Goal: Navigation & Orientation: Go to known website

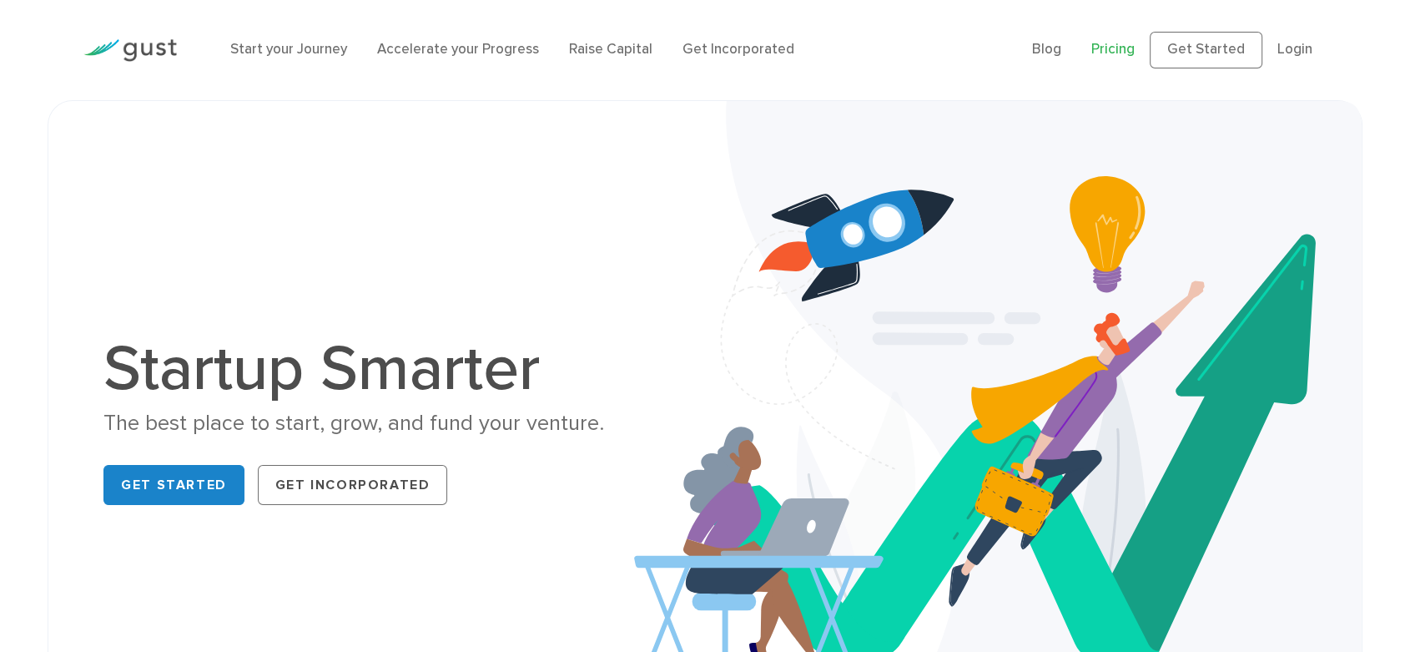
click at [1091, 58] on link "Pricing" at bounding box center [1112, 49] width 43 height 17
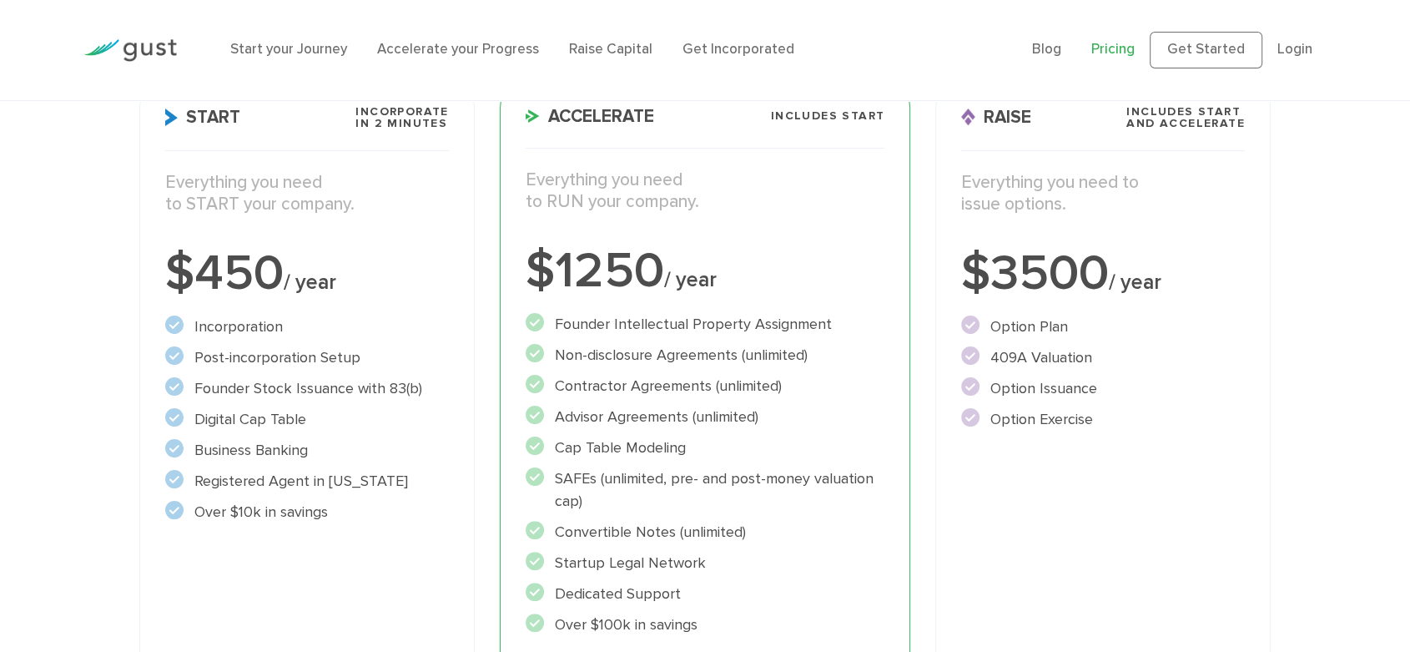
scroll to position [281, 0]
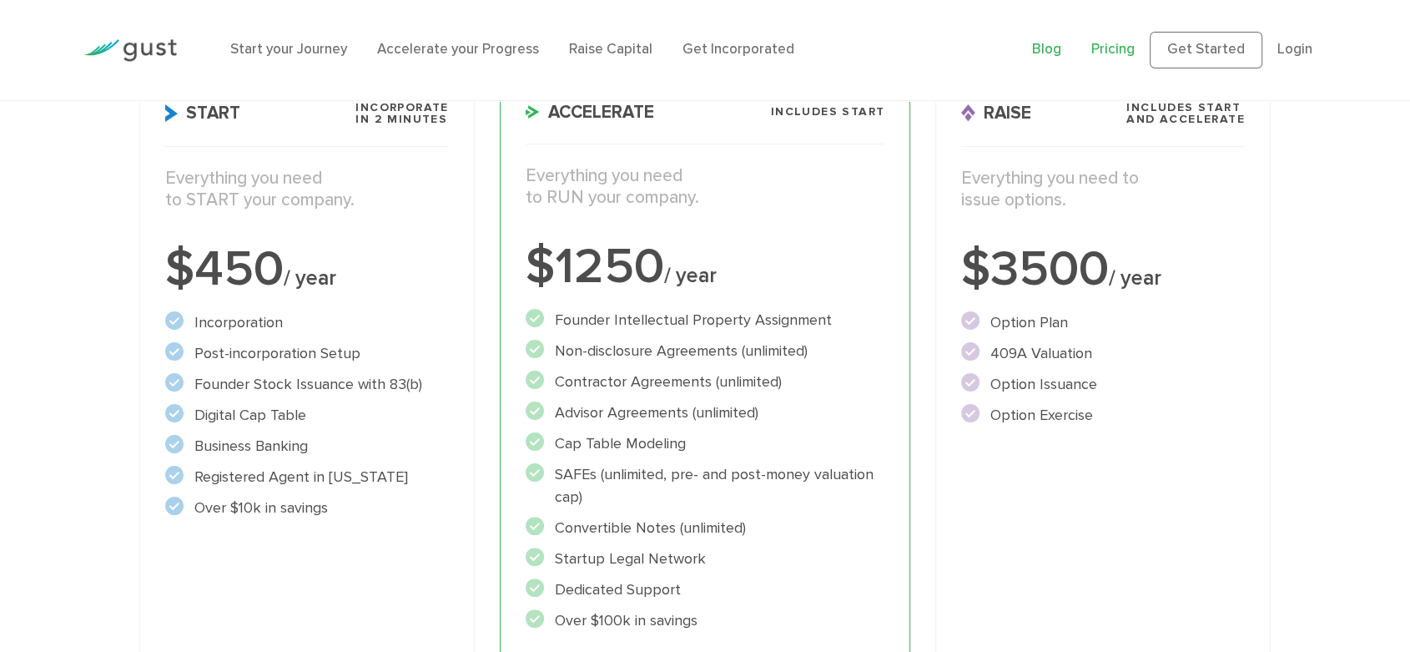
click at [1032, 58] on link "Blog" at bounding box center [1046, 49] width 29 height 17
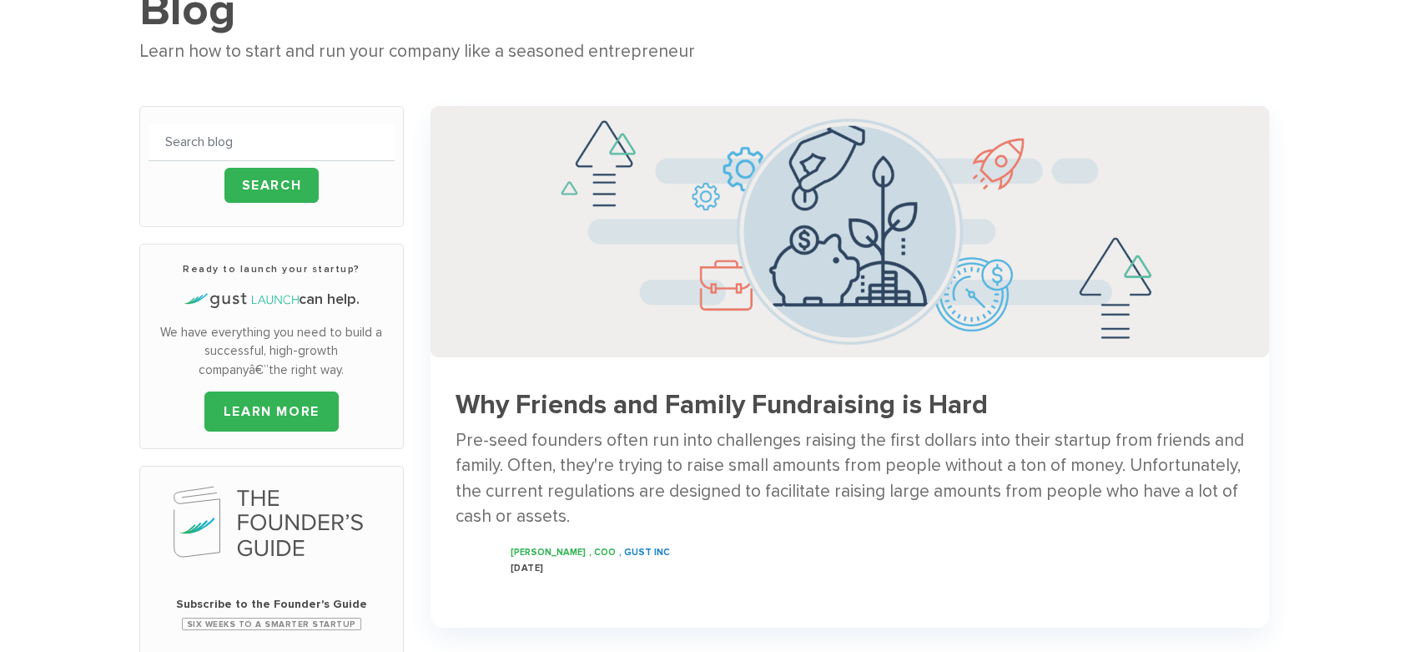
scroll to position [47, 0]
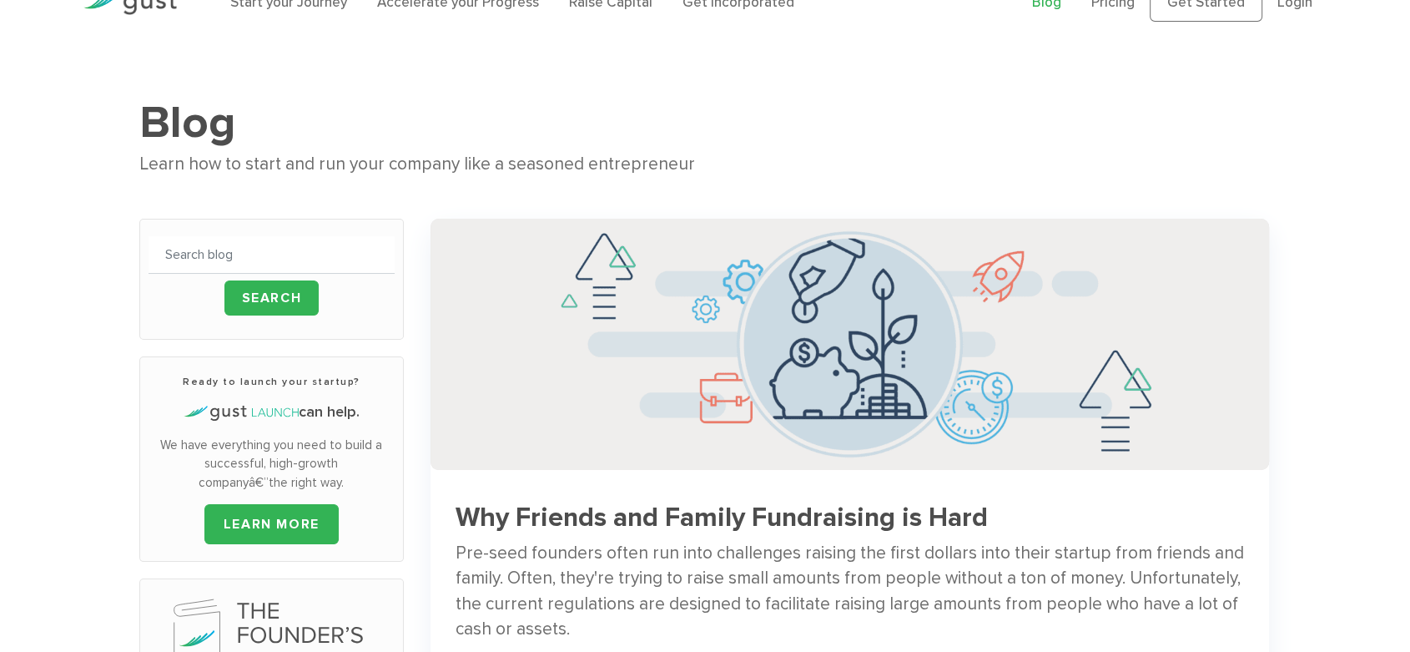
click at [1304, 13] on ul "Blog FAQ Pricing Get Started Login Login" at bounding box center [1179, 3] width 295 height 37
click at [1296, 11] on link "Login" at bounding box center [1294, 2] width 35 height 17
